Goal: Connect with others: Find contact information

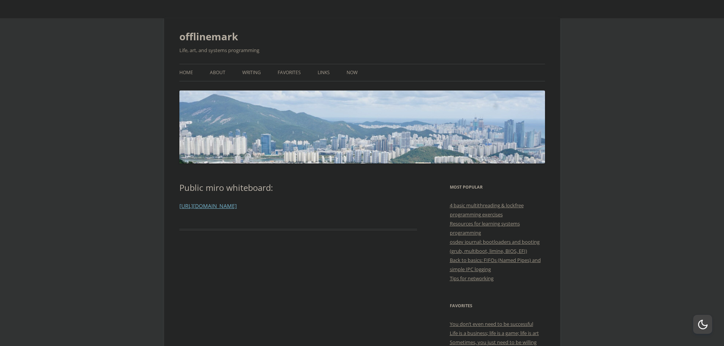
click at [212, 198] on article "Public miro whiteboard: [URL][DOMAIN_NAME]" at bounding box center [298, 207] width 238 height 48
click at [212, 206] on link "[URL][DOMAIN_NAME]" at bounding box center [207, 206] width 57 height 7
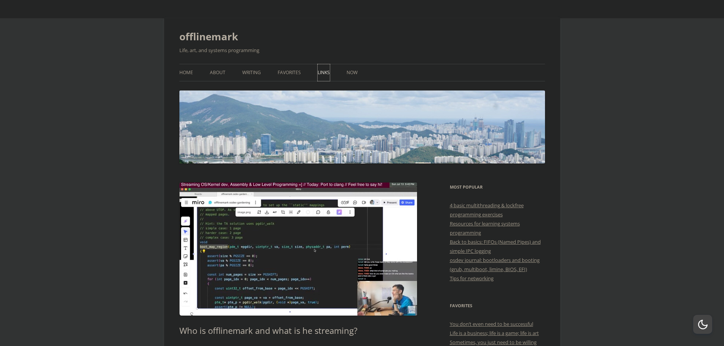
click at [317, 72] on link "Links" at bounding box center [323, 72] width 12 height 17
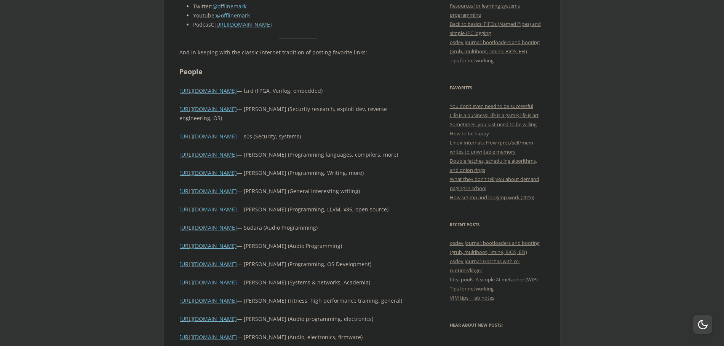
scroll to position [137, 0]
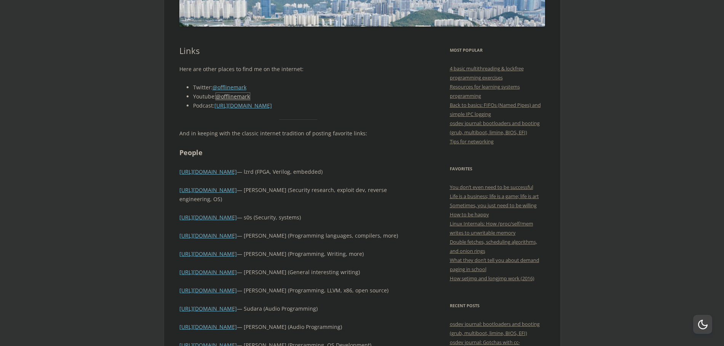
click at [223, 95] on link "@offlinemark" at bounding box center [233, 96] width 34 height 7
